Goal: Information Seeking & Learning: Understand process/instructions

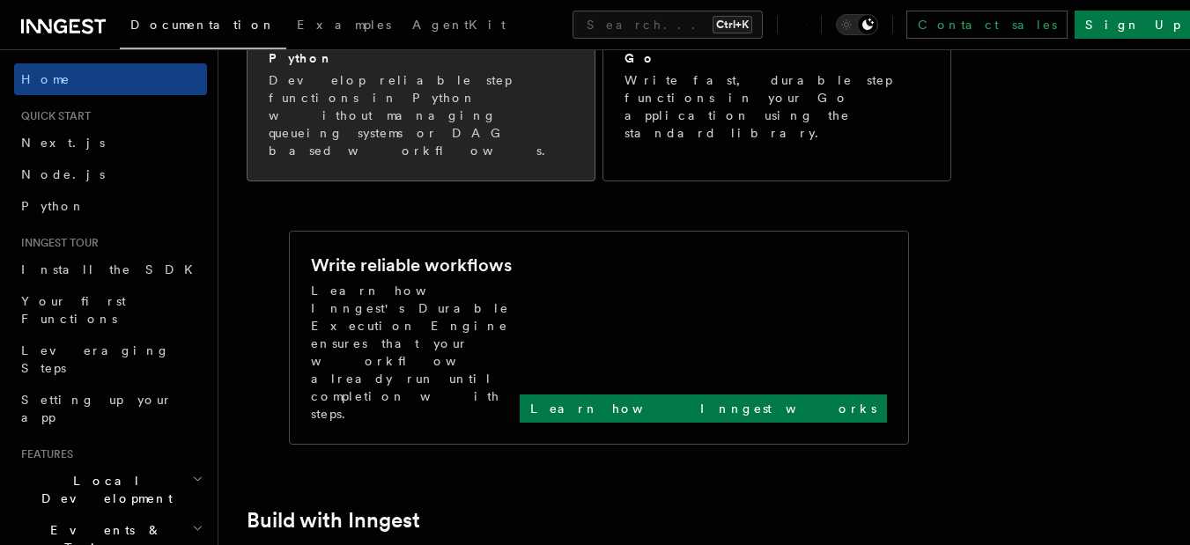
scroll to position [317, 0]
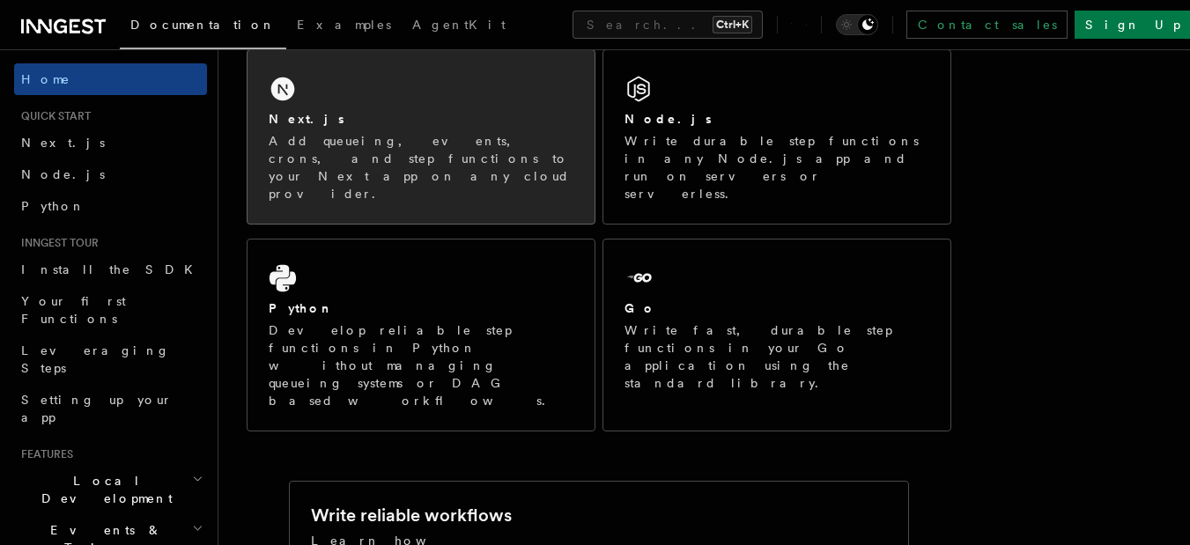
click at [398, 155] on p "Add queueing, events, crons, and step functions to your Next app on any cloud p…" at bounding box center [421, 167] width 305 height 70
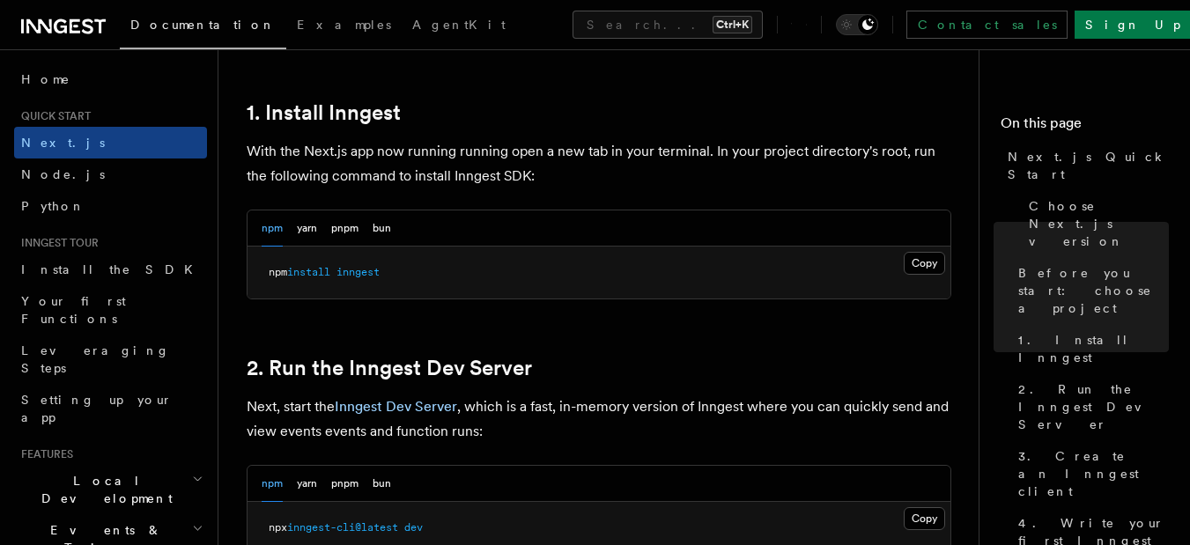
scroll to position [1057, 0]
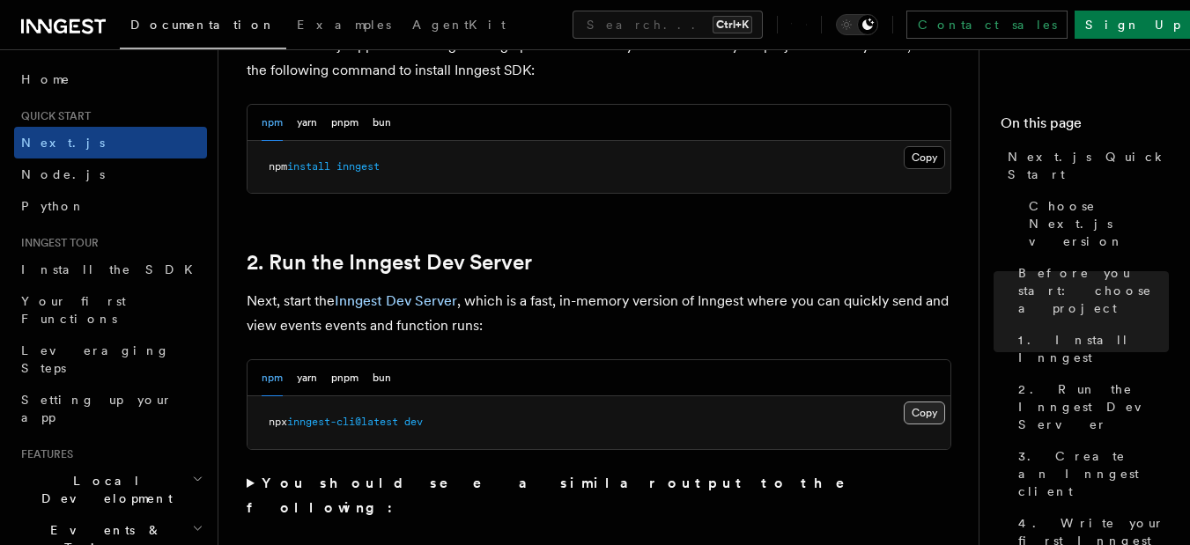
click at [917, 410] on button "Copy Copied" at bounding box center [924, 413] width 41 height 23
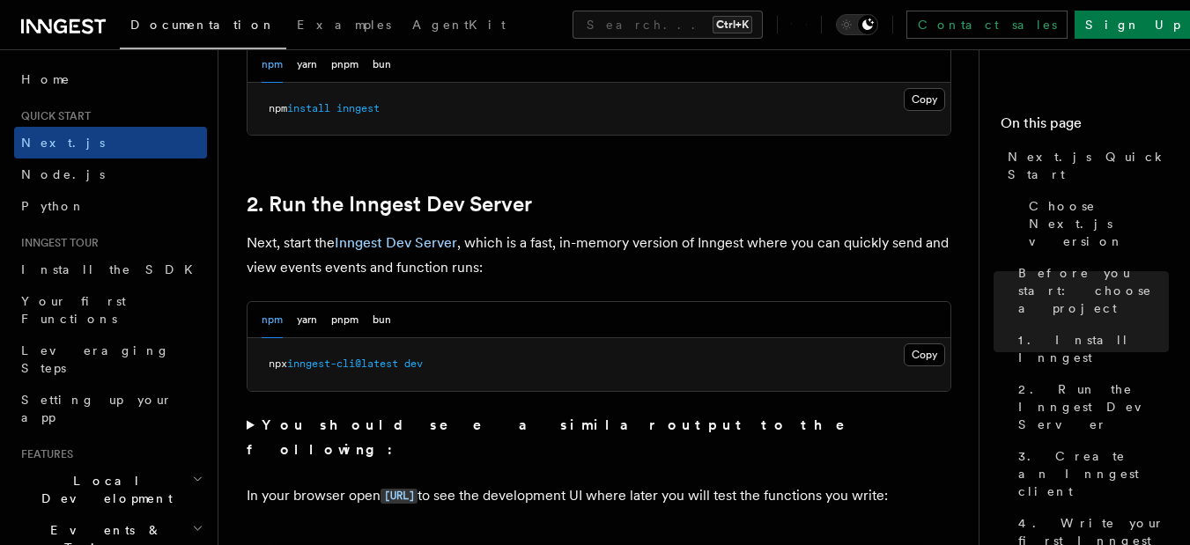
scroll to position [1163, 0]
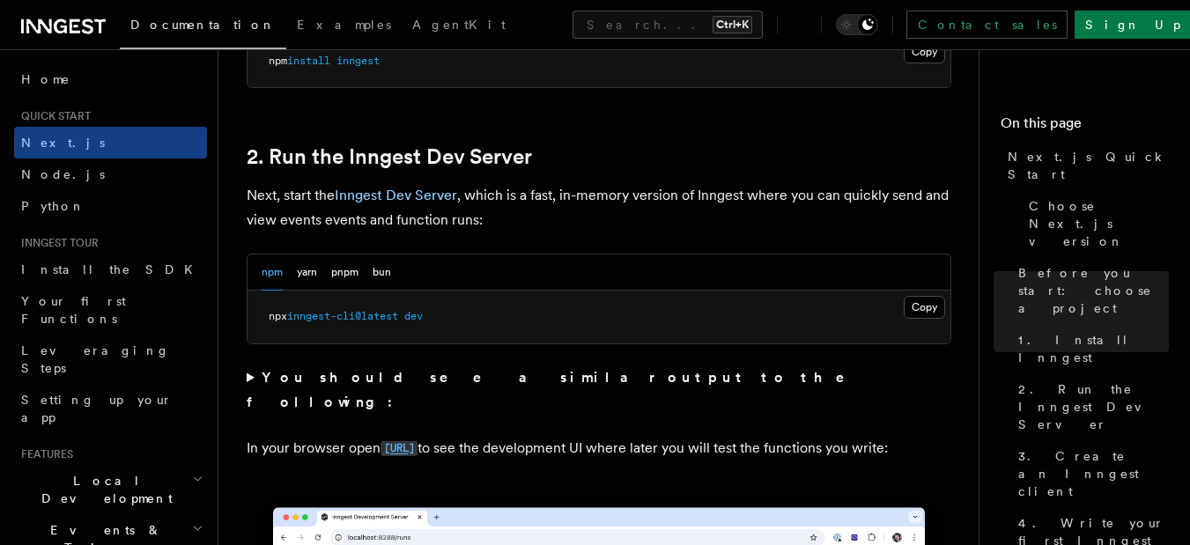
click at [418, 441] on code "[URL]" at bounding box center [399, 448] width 37 height 15
